Goal: Task Accomplishment & Management: Manage account settings

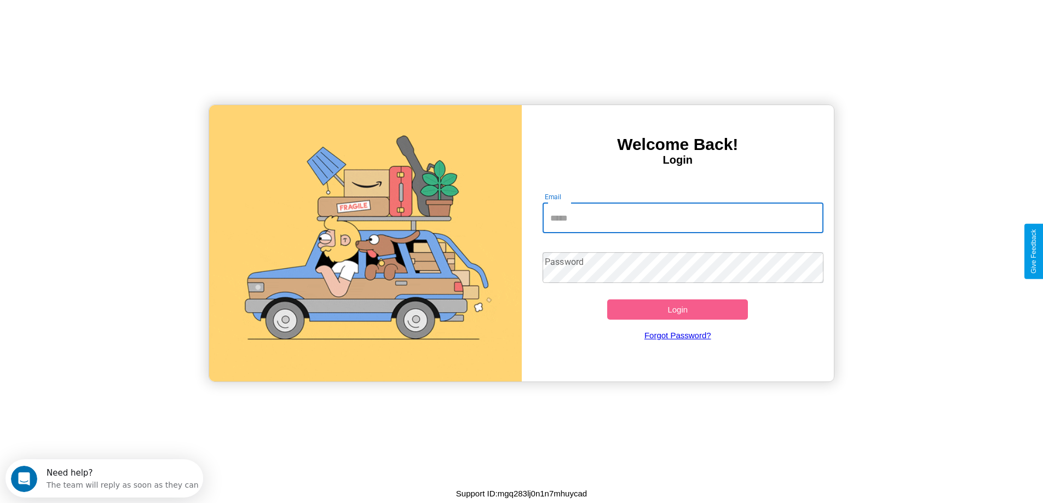
click at [683, 218] on input "Email" at bounding box center [683, 218] width 281 height 31
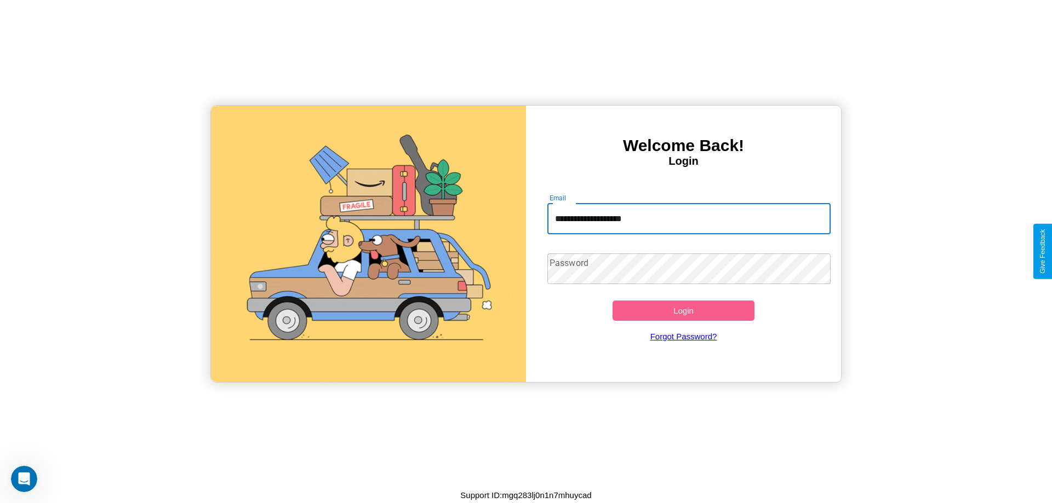
type input "**********"
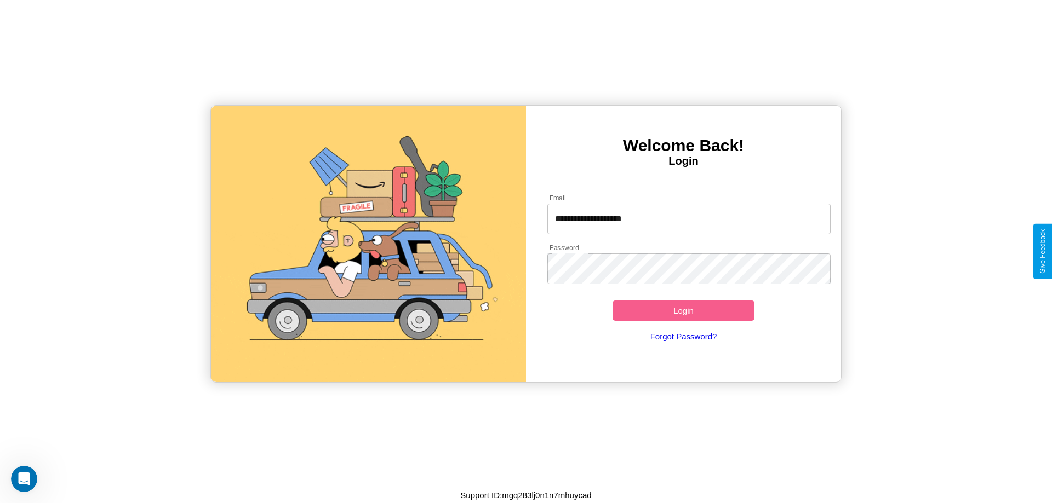
click at [683, 311] on button "Login" at bounding box center [683, 311] width 142 height 20
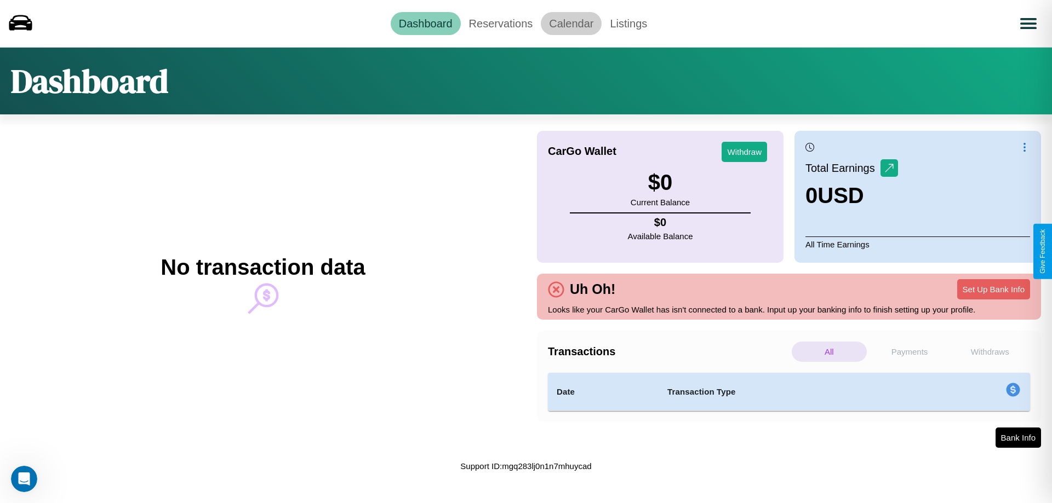
click at [571, 23] on link "Calendar" at bounding box center [571, 23] width 61 height 23
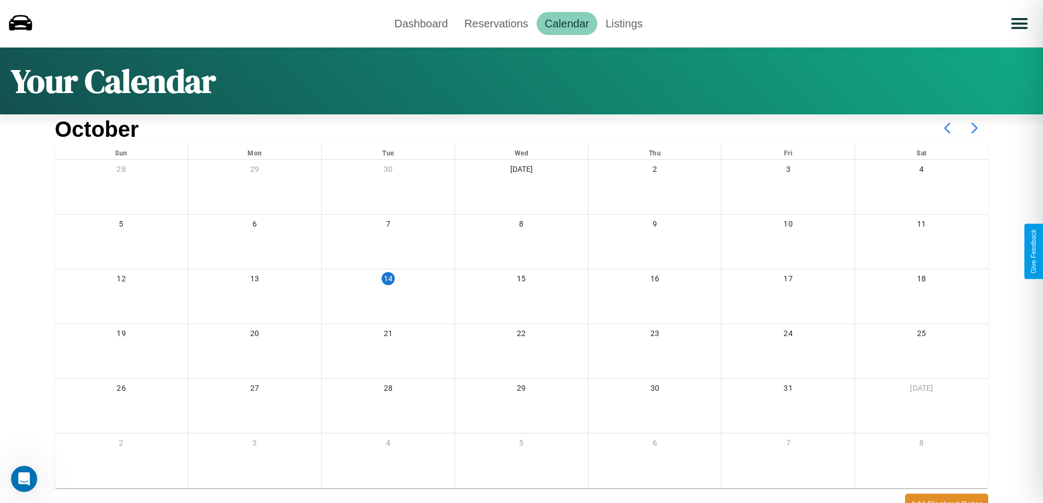
click at [975, 128] on icon at bounding box center [974, 127] width 27 height 27
click at [496, 23] on link "Reservations" at bounding box center [496, 23] width 81 height 23
